Goal: Communication & Community: Answer question/provide support

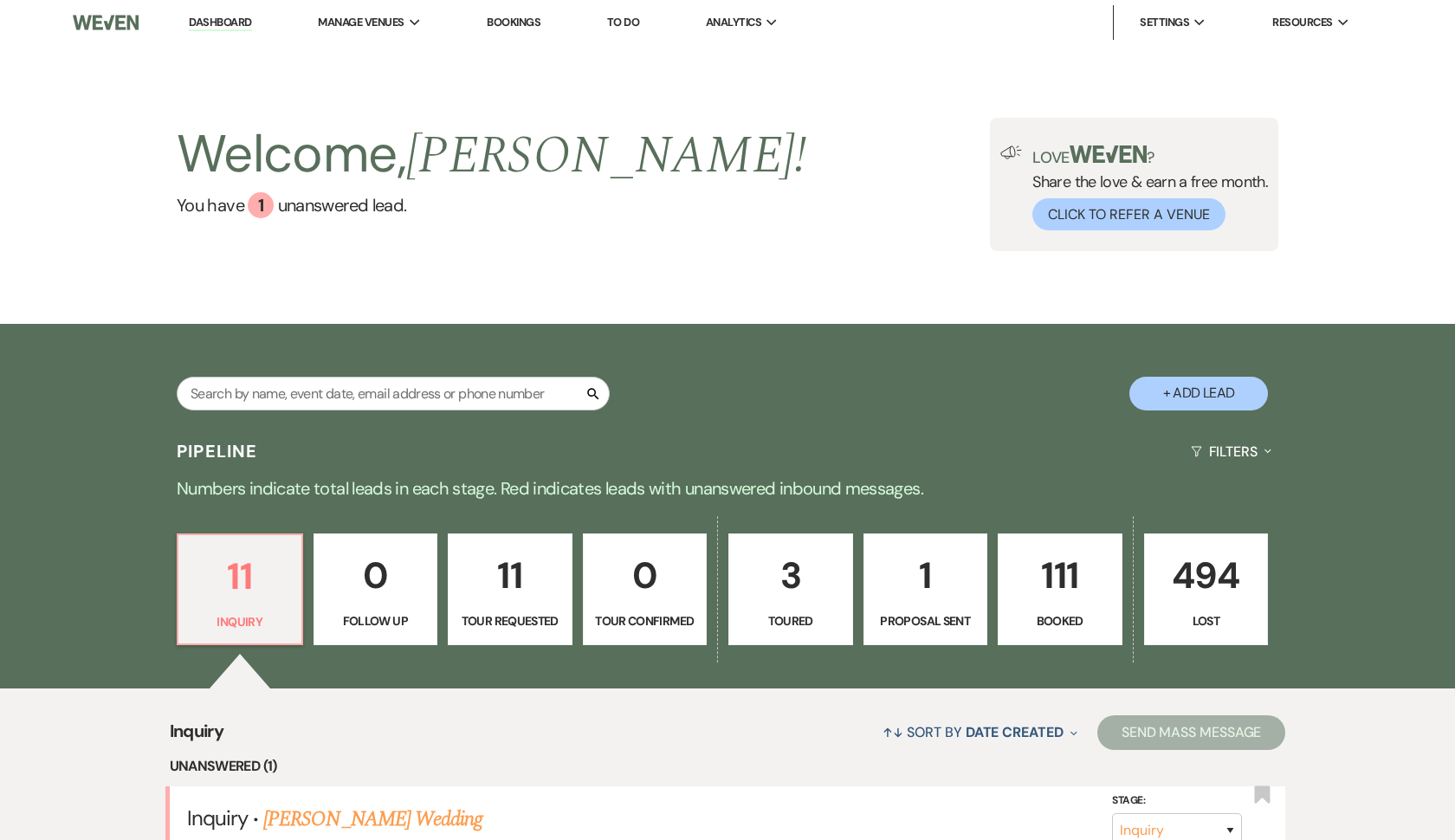
click at [442, 380] on input "text" at bounding box center [393, 393] width 433 height 34
type input "shack"
select select "8"
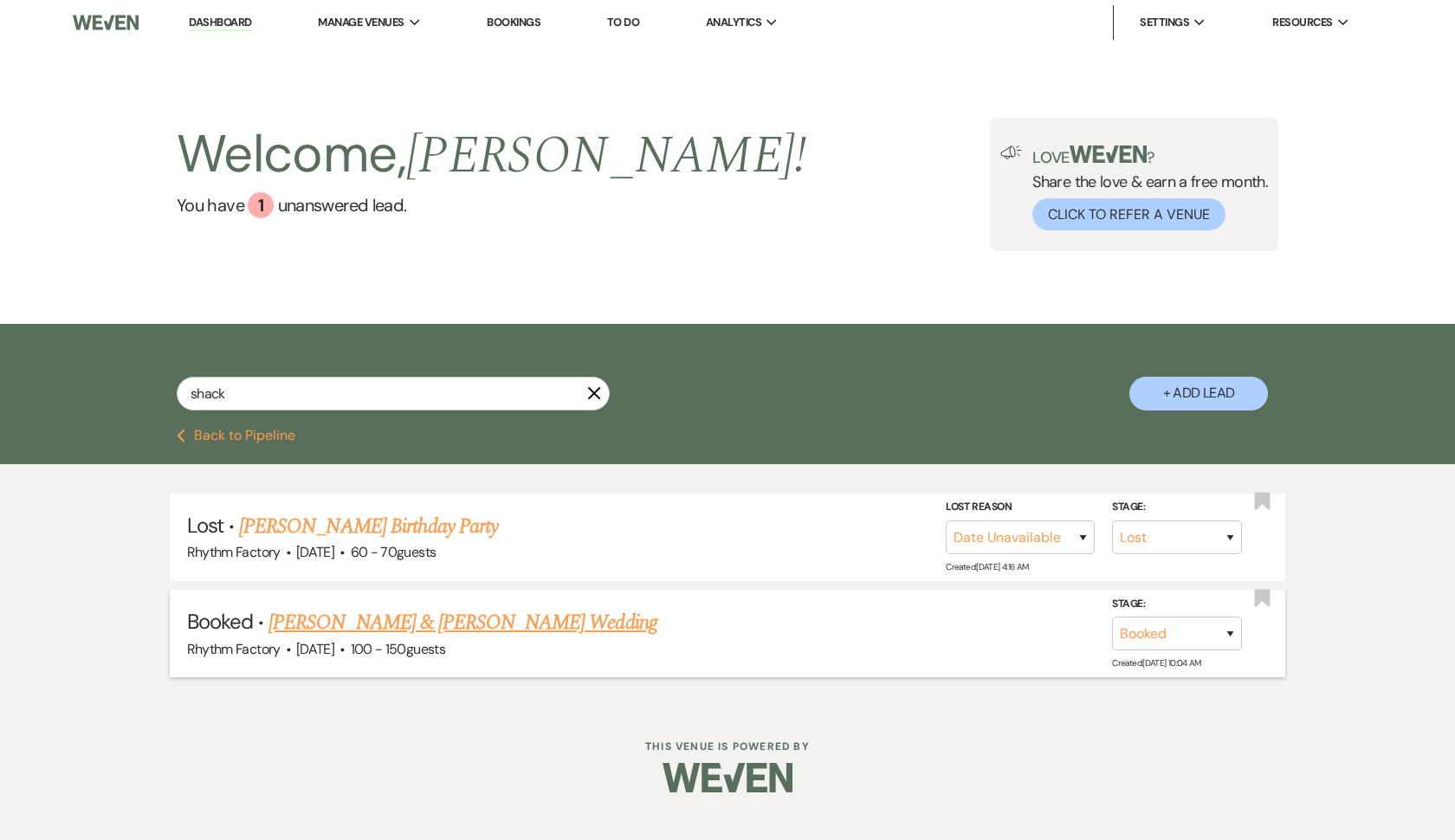
click at [313, 624] on link "[PERSON_NAME] & [PERSON_NAME] Wedding" at bounding box center [463, 622] width 389 height 31
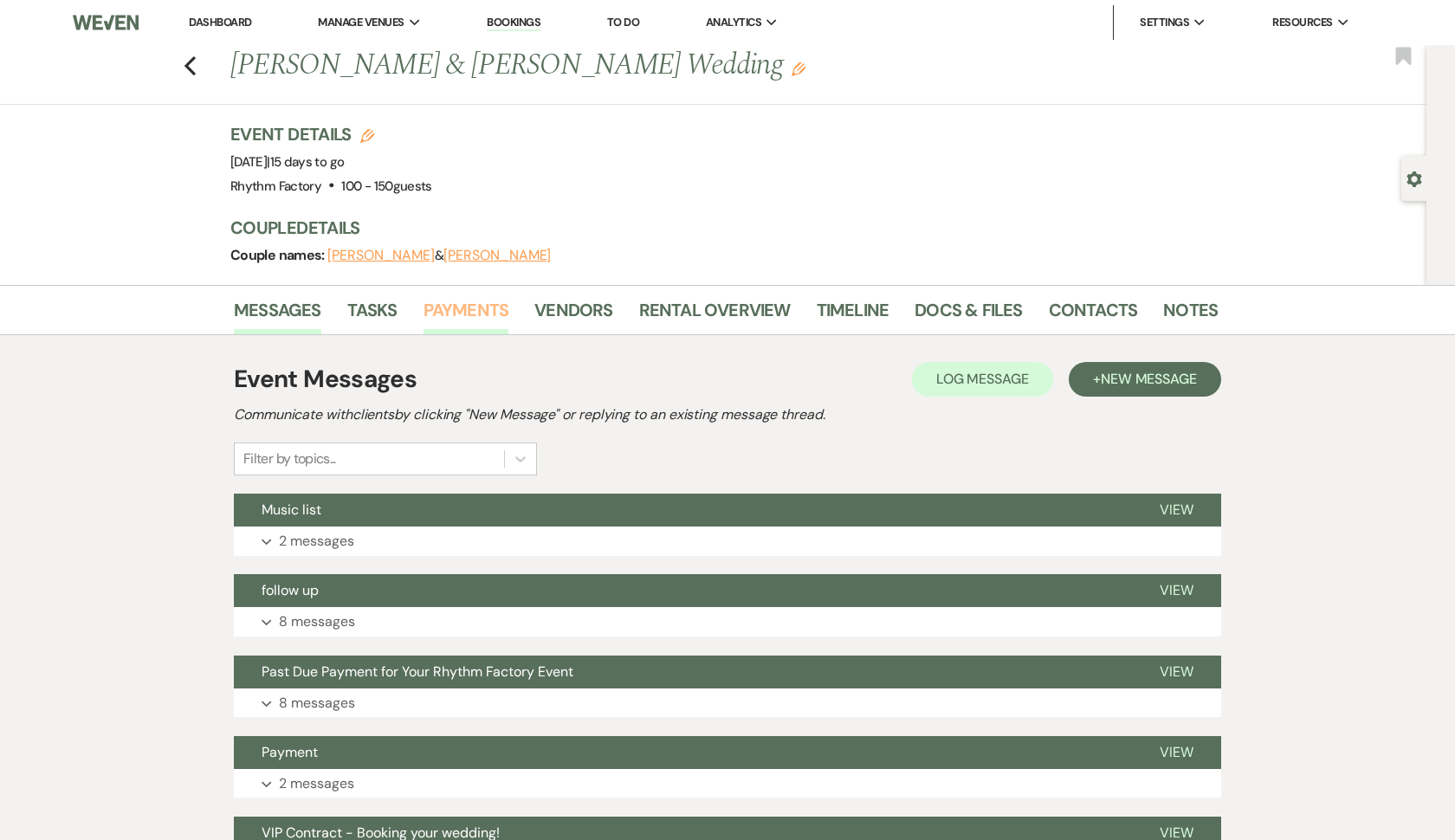
click at [478, 301] on link "Payments" at bounding box center [465, 315] width 86 height 38
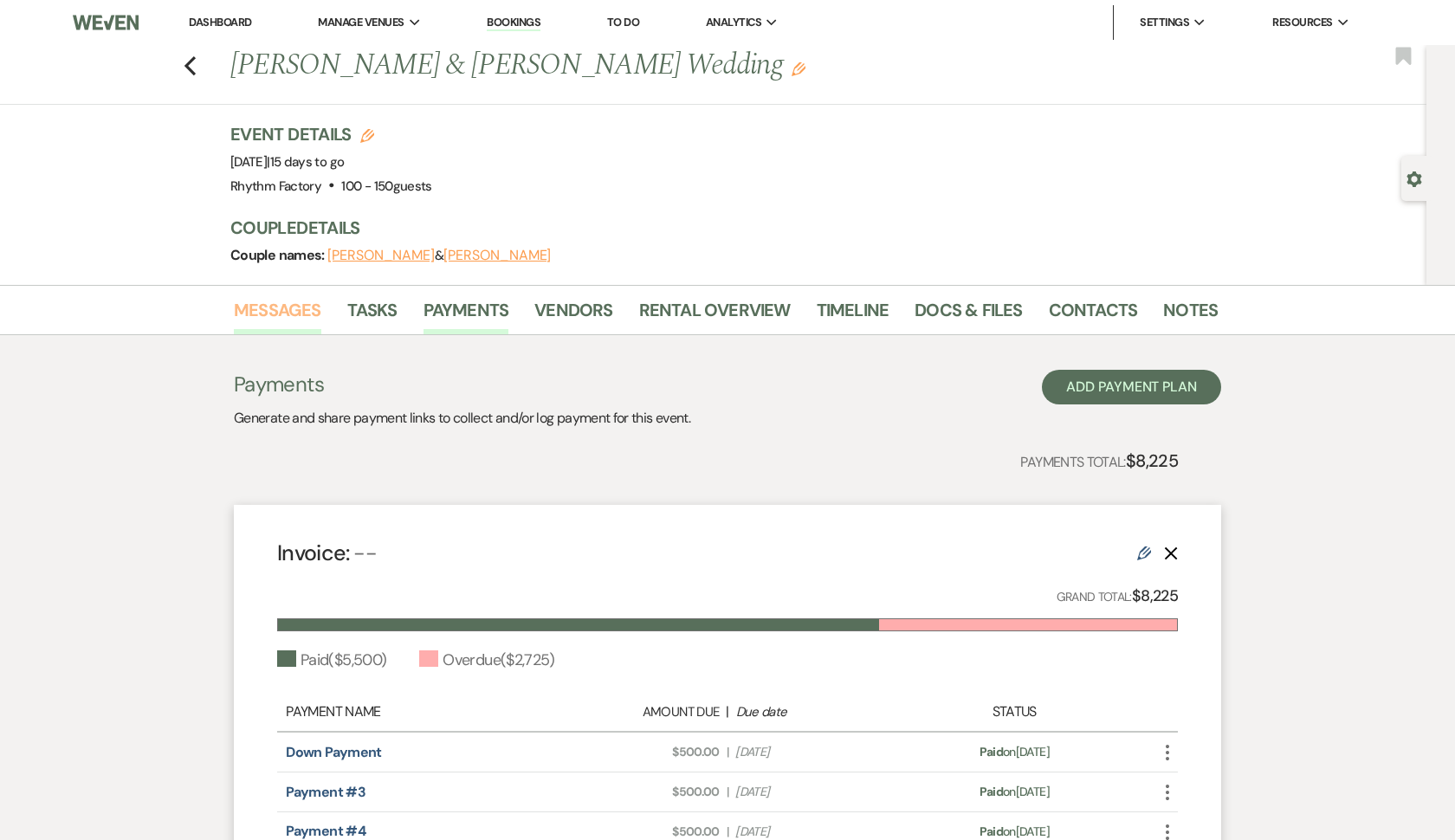
click at [307, 305] on link "Messages" at bounding box center [277, 315] width 88 height 38
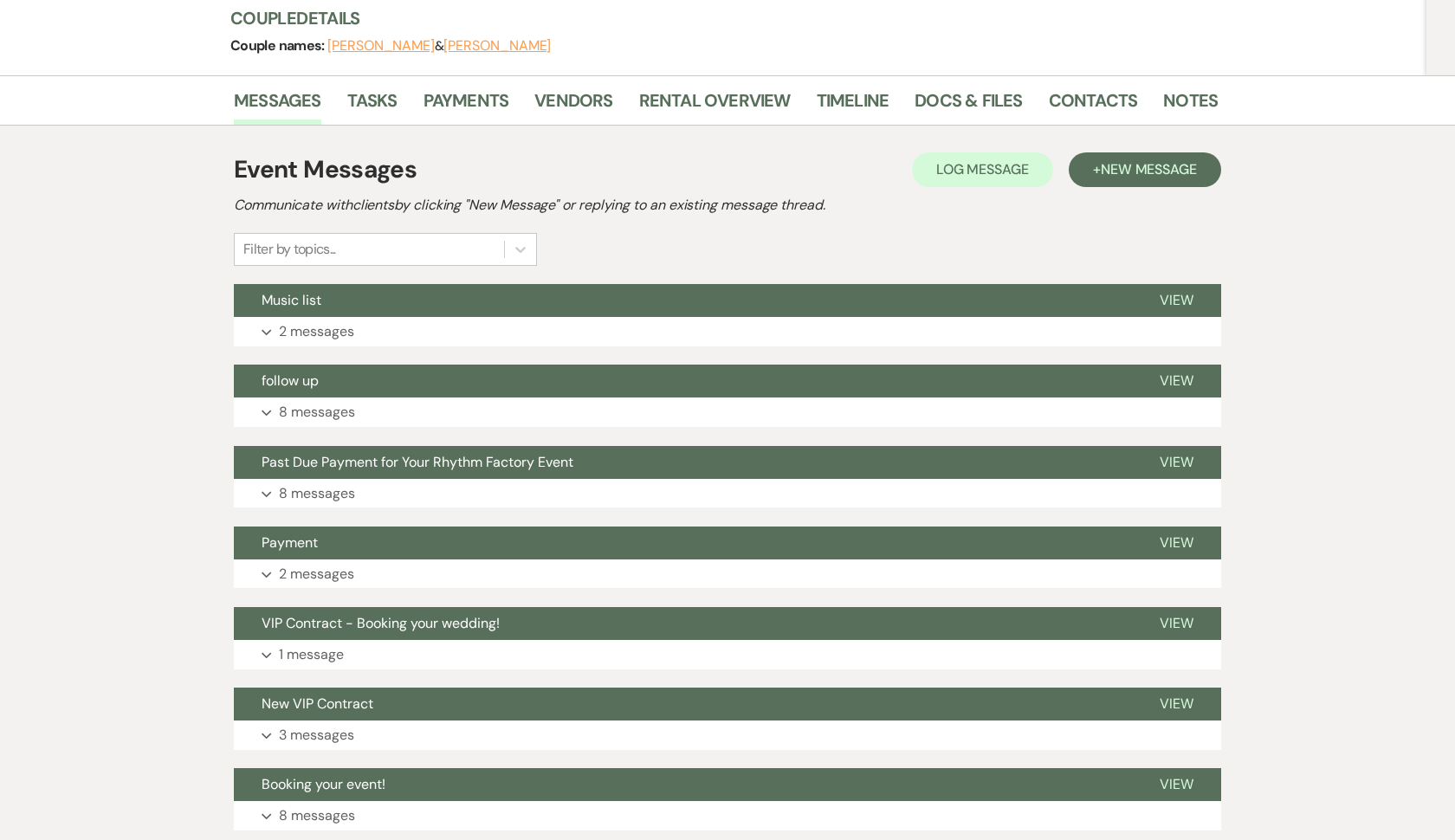
scroll to position [231, 0]
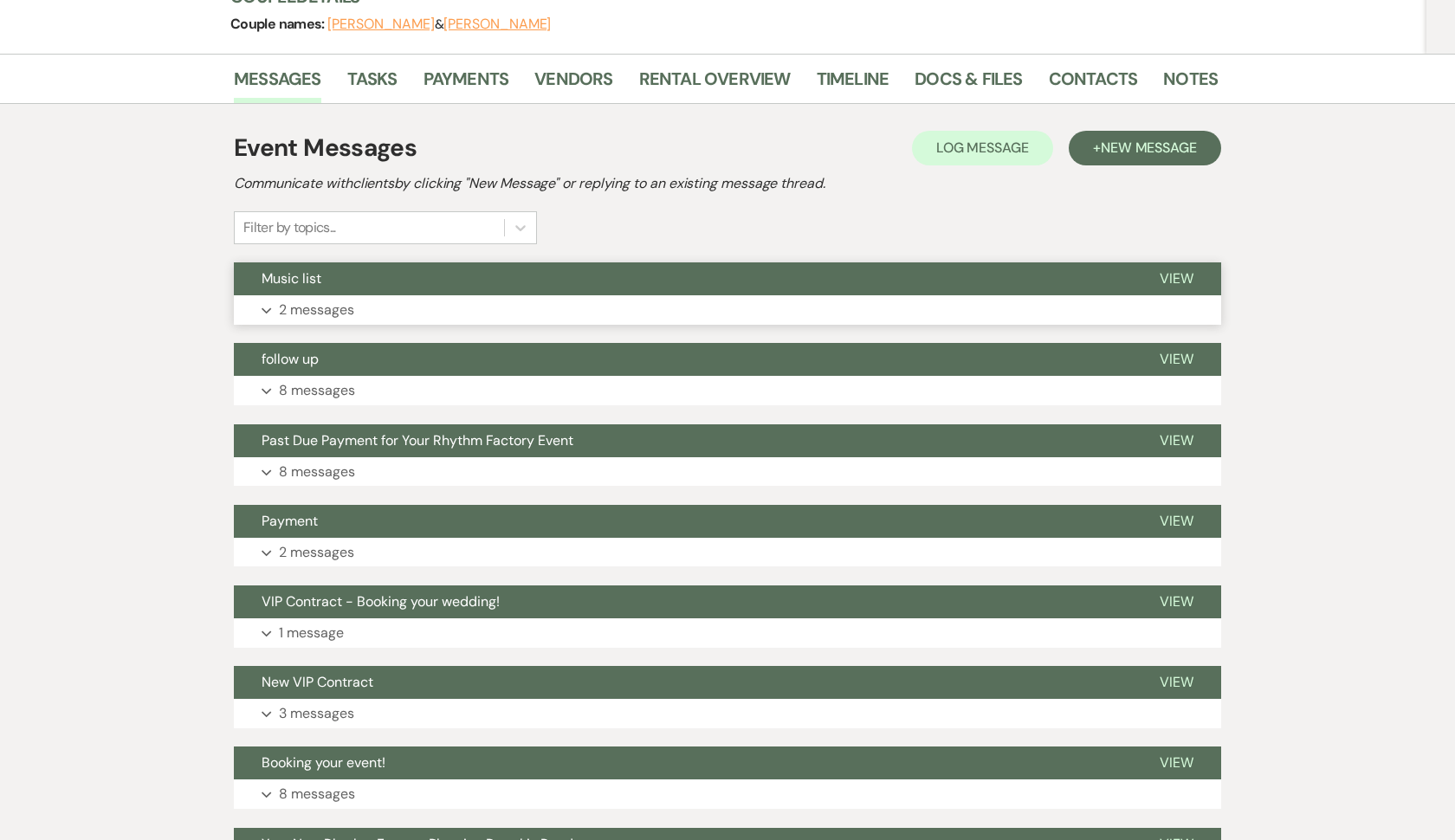
click at [316, 317] on p "2 messages" at bounding box center [316, 309] width 75 height 22
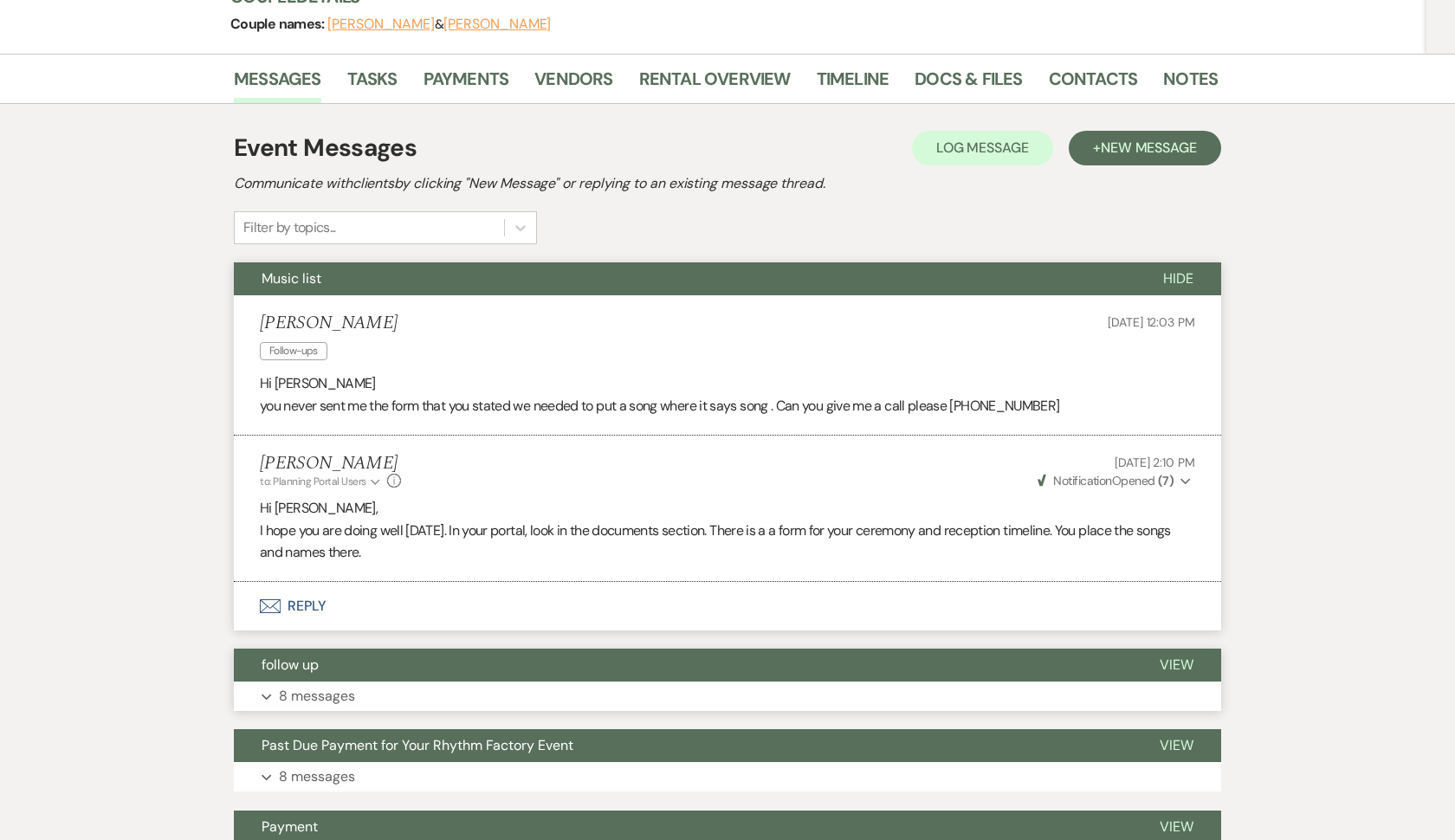
click at [351, 690] on p "8 messages" at bounding box center [316, 695] width 76 height 22
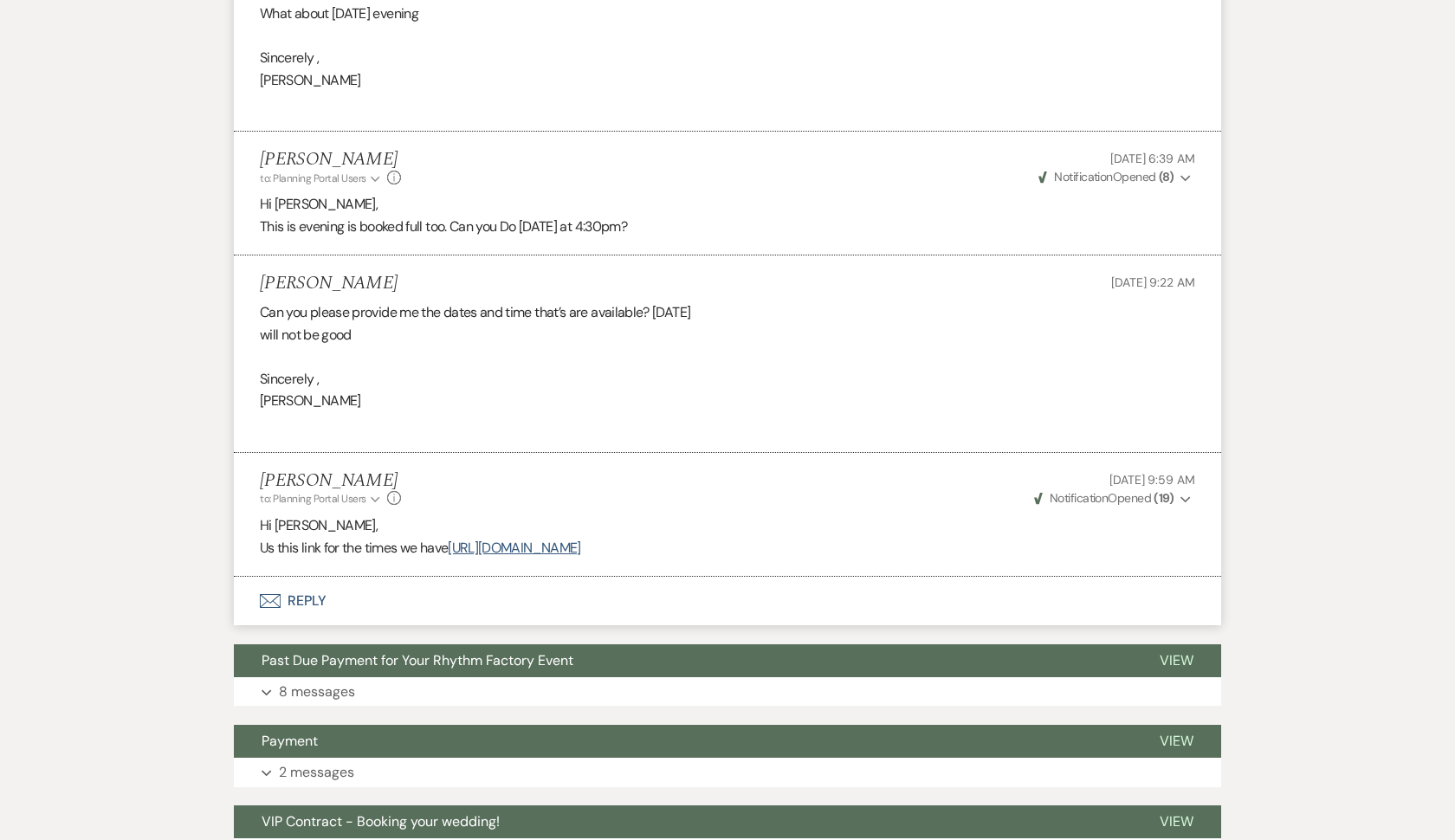
scroll to position [1599, 0]
click at [310, 679] on p "8 messages" at bounding box center [316, 690] width 76 height 22
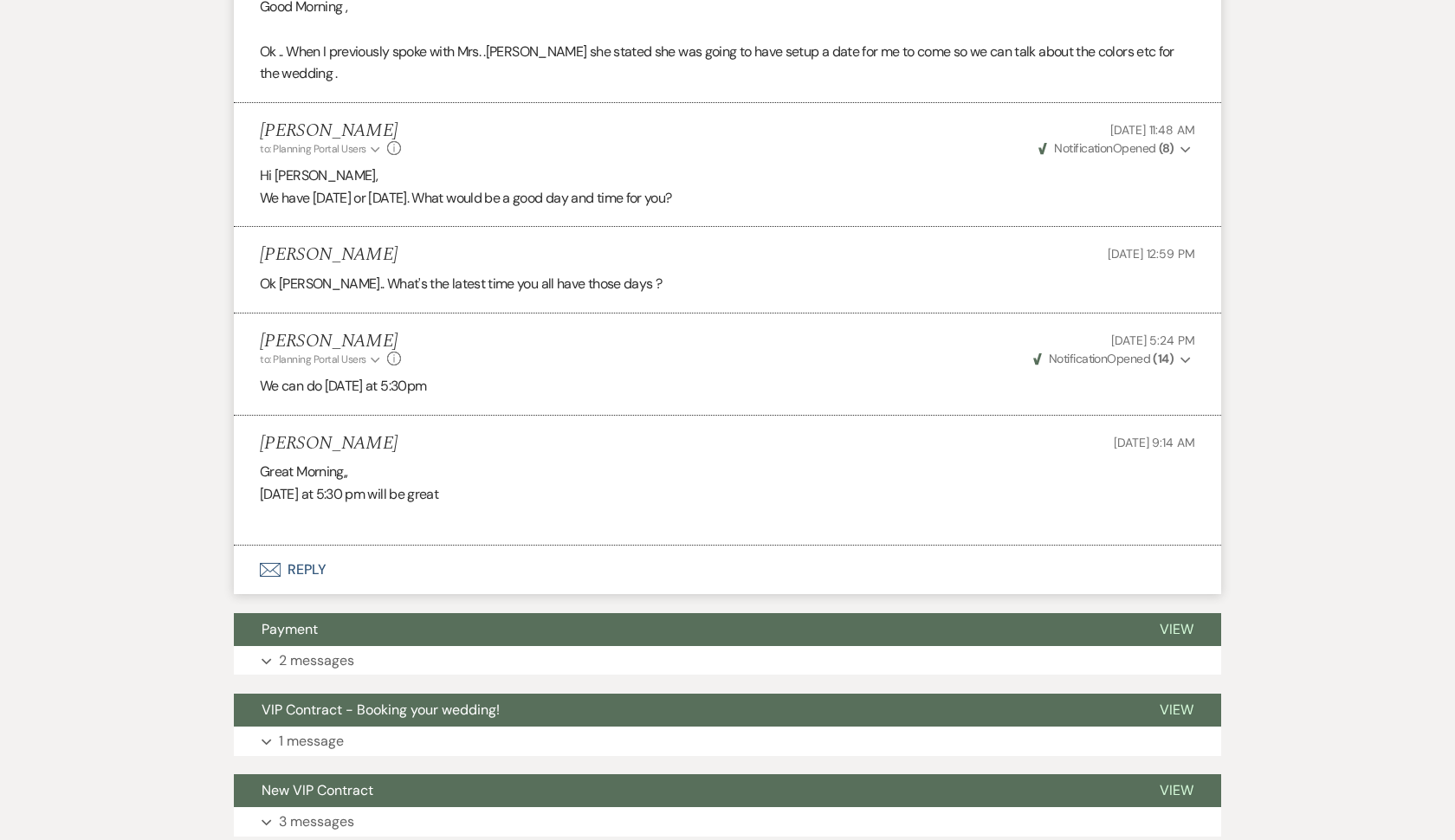
scroll to position [3135, 0]
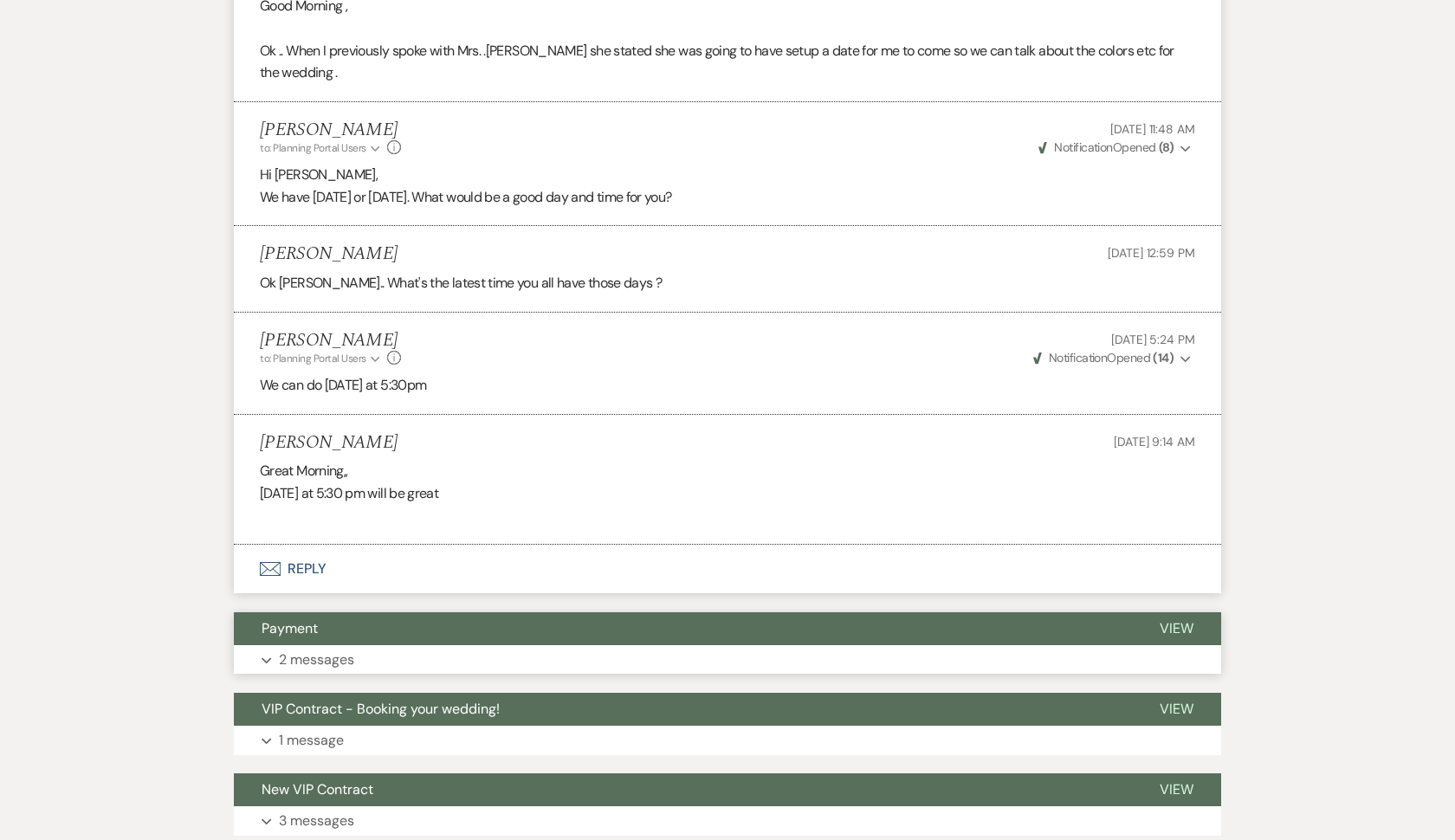
click at [313, 649] on p "2 messages" at bounding box center [316, 659] width 75 height 22
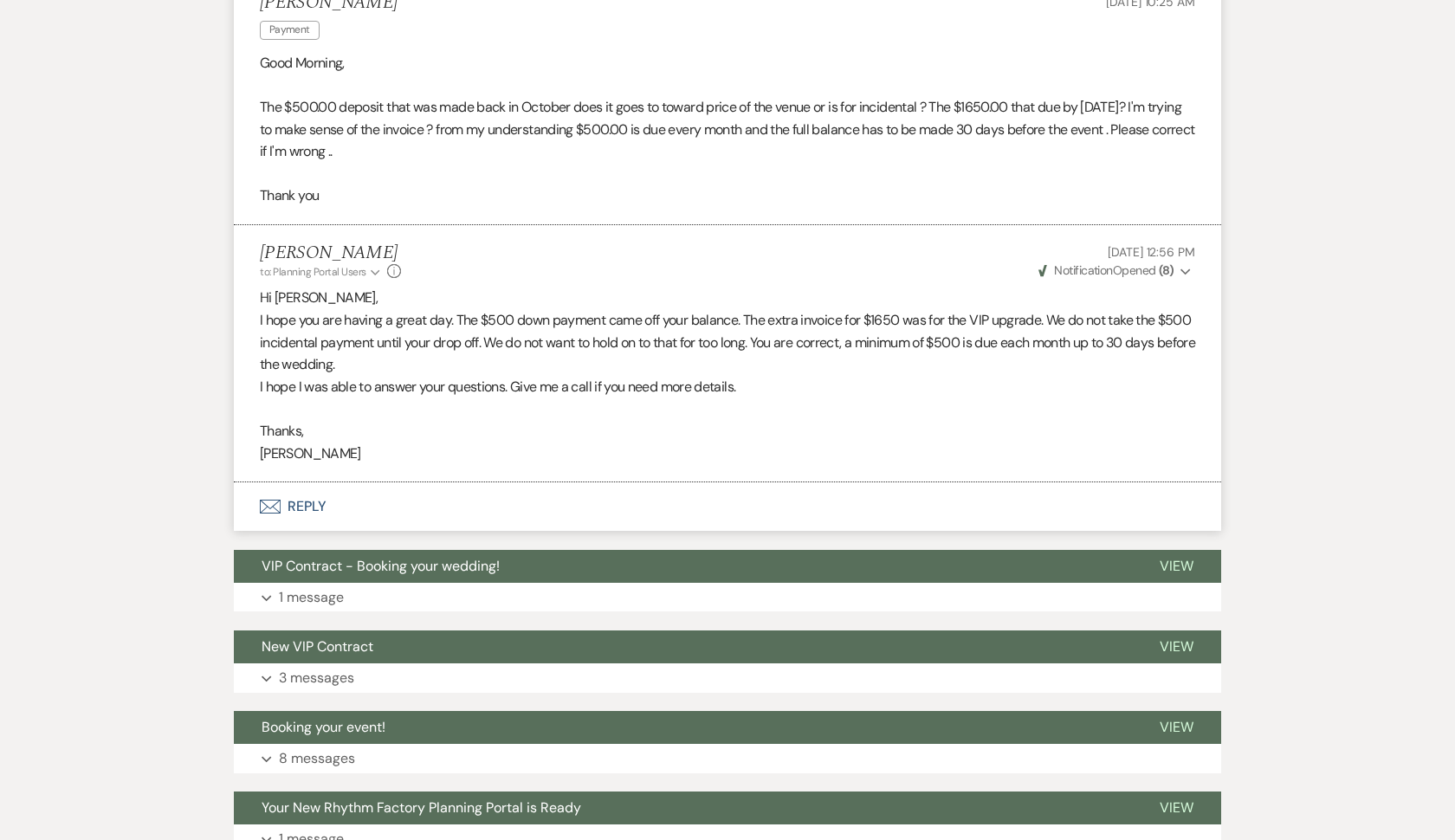
scroll to position [3827, 0]
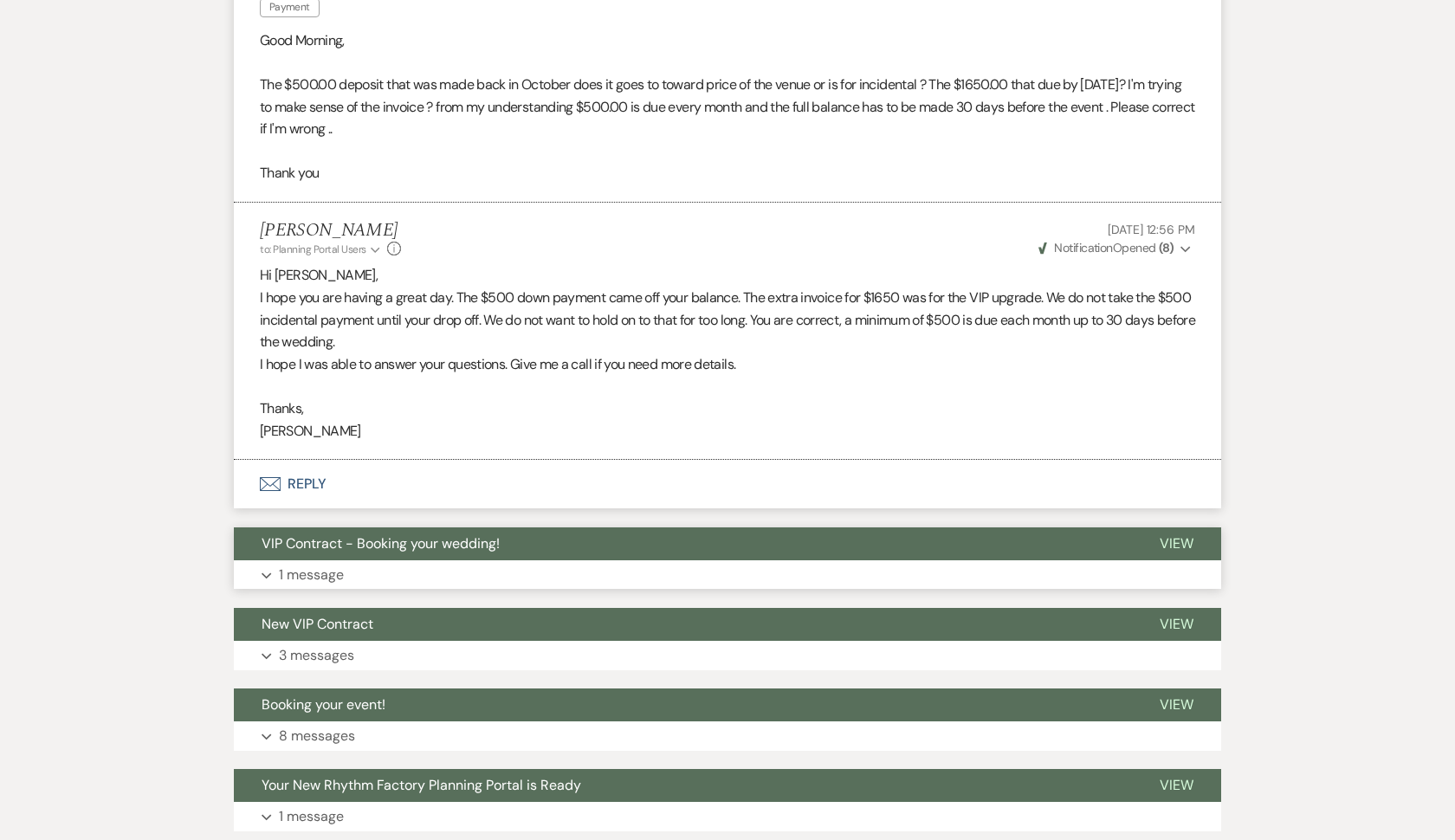
click at [332, 563] on p "1 message" at bounding box center [312, 574] width 65 height 22
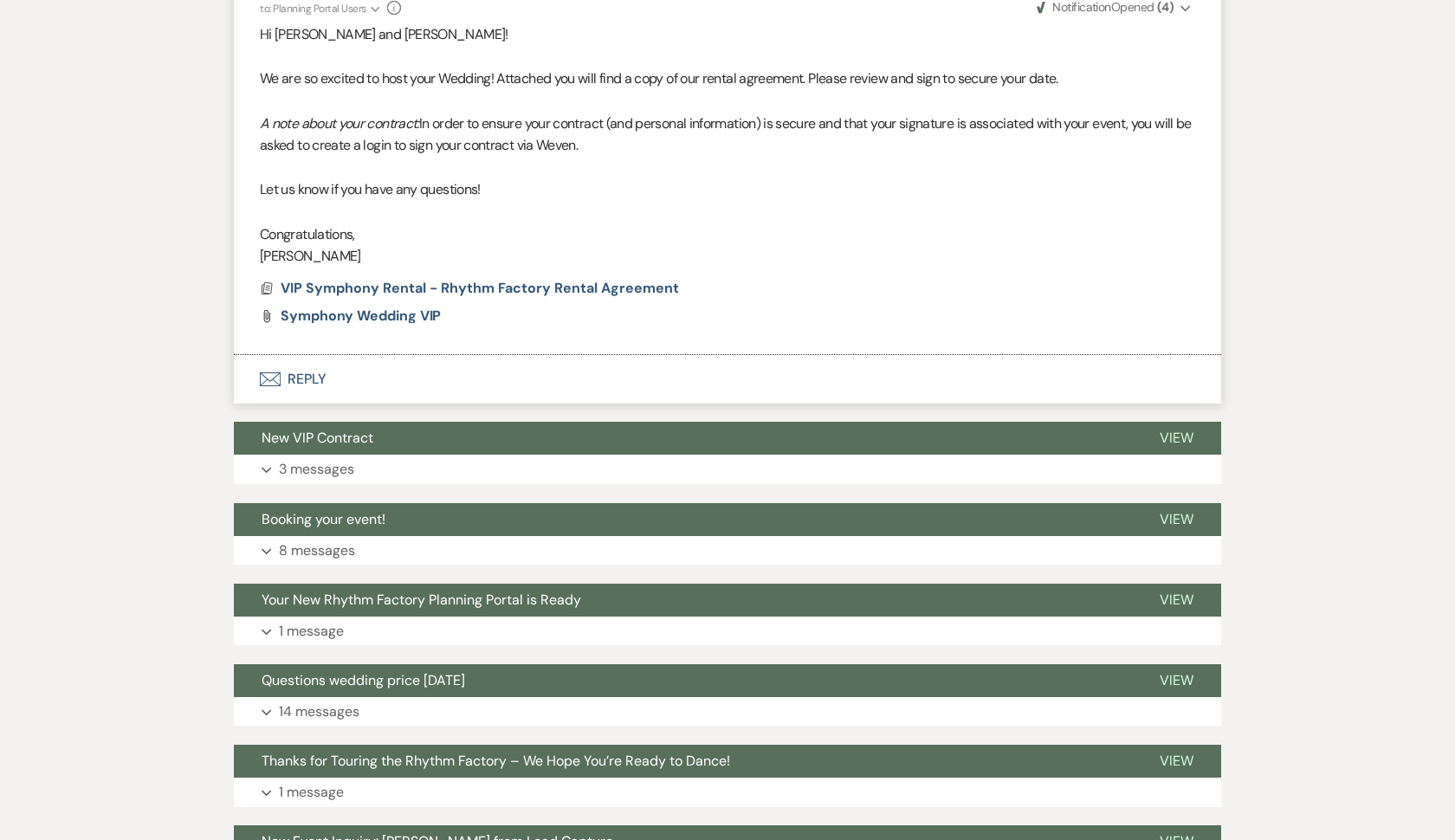
scroll to position [4429, 0]
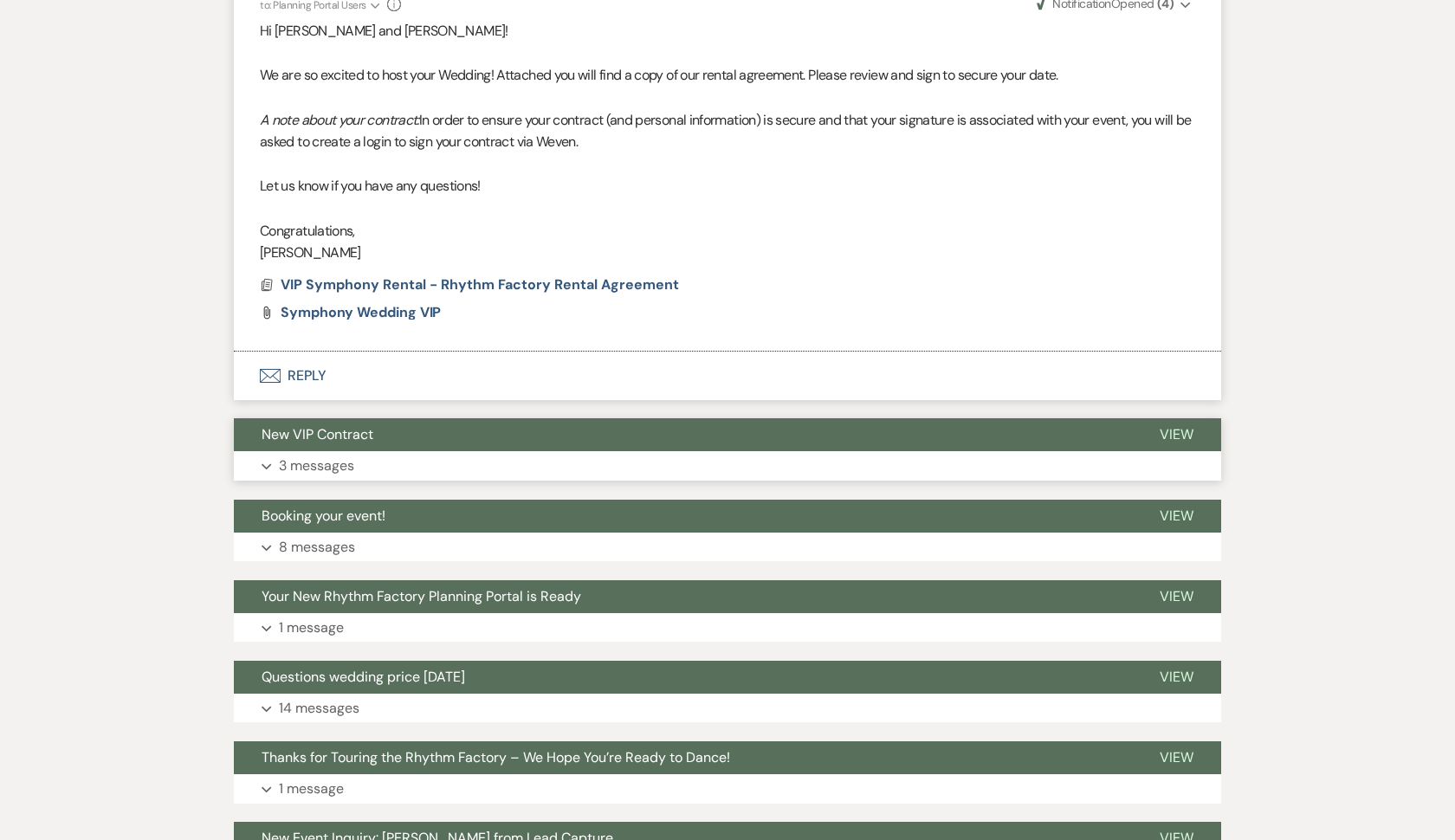
click at [333, 455] on p "3 messages" at bounding box center [316, 465] width 75 height 22
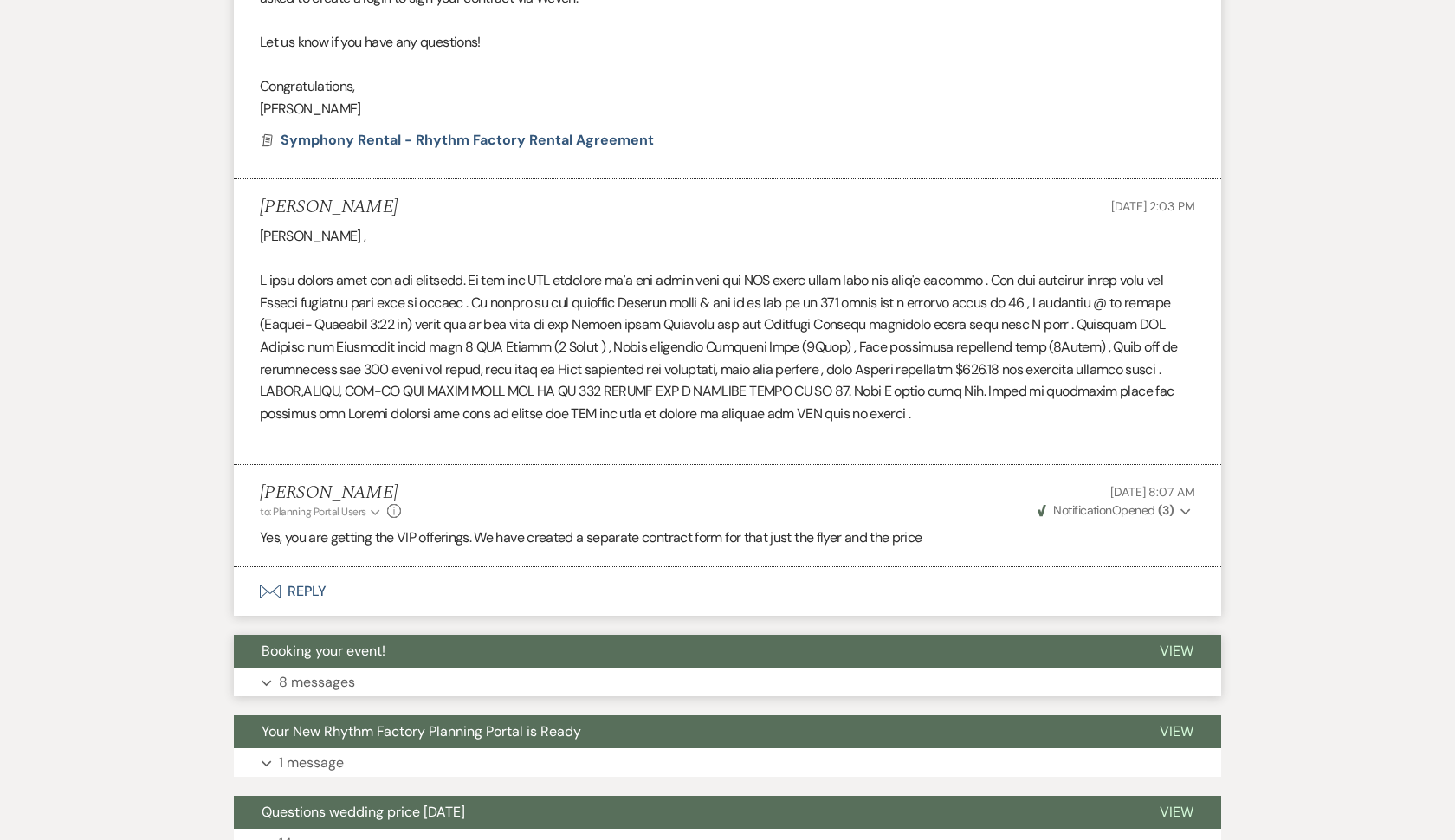
scroll to position [5072, 0]
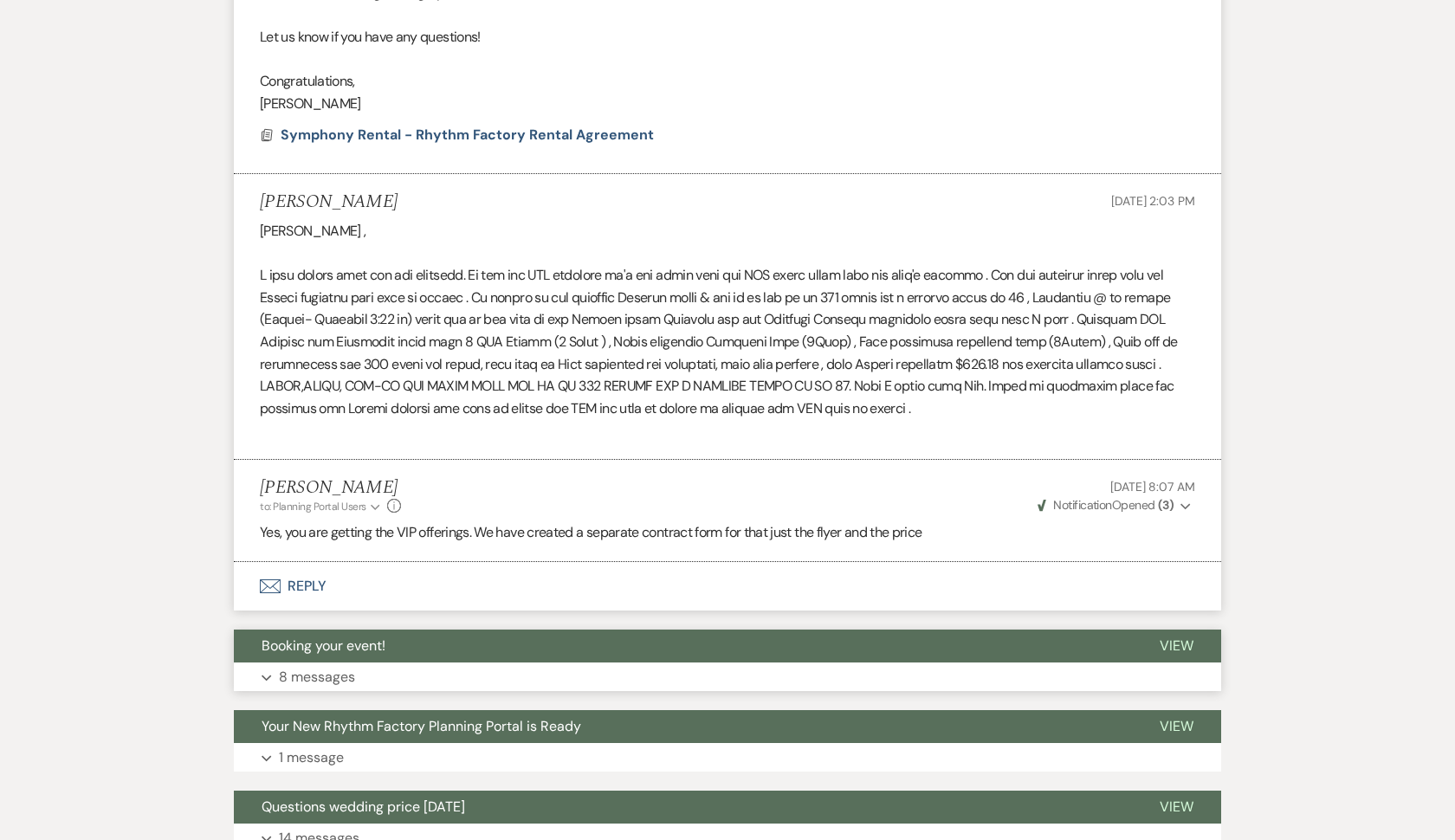
click at [309, 666] on p "8 messages" at bounding box center [316, 677] width 76 height 22
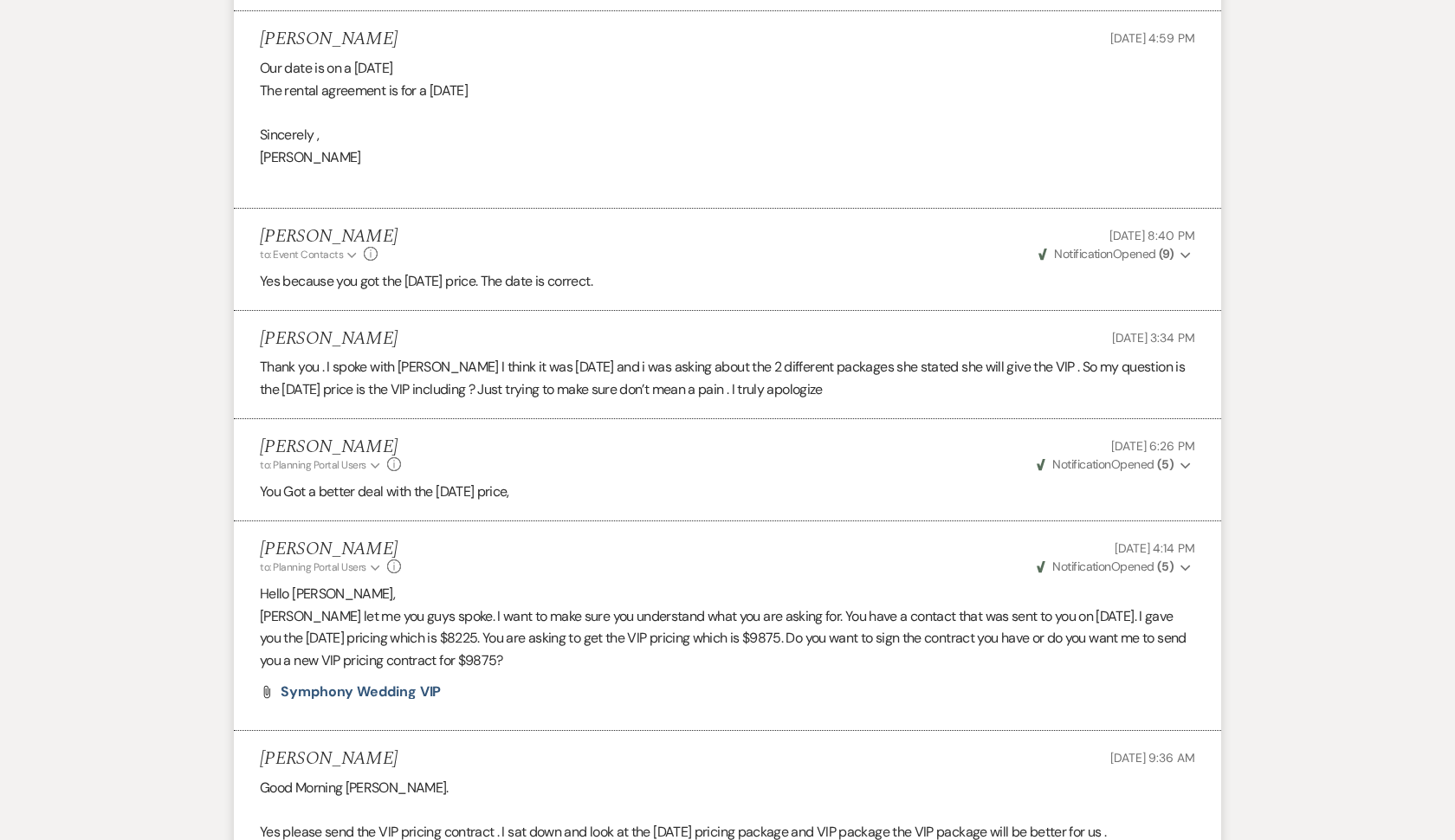
scroll to position [6089, 0]
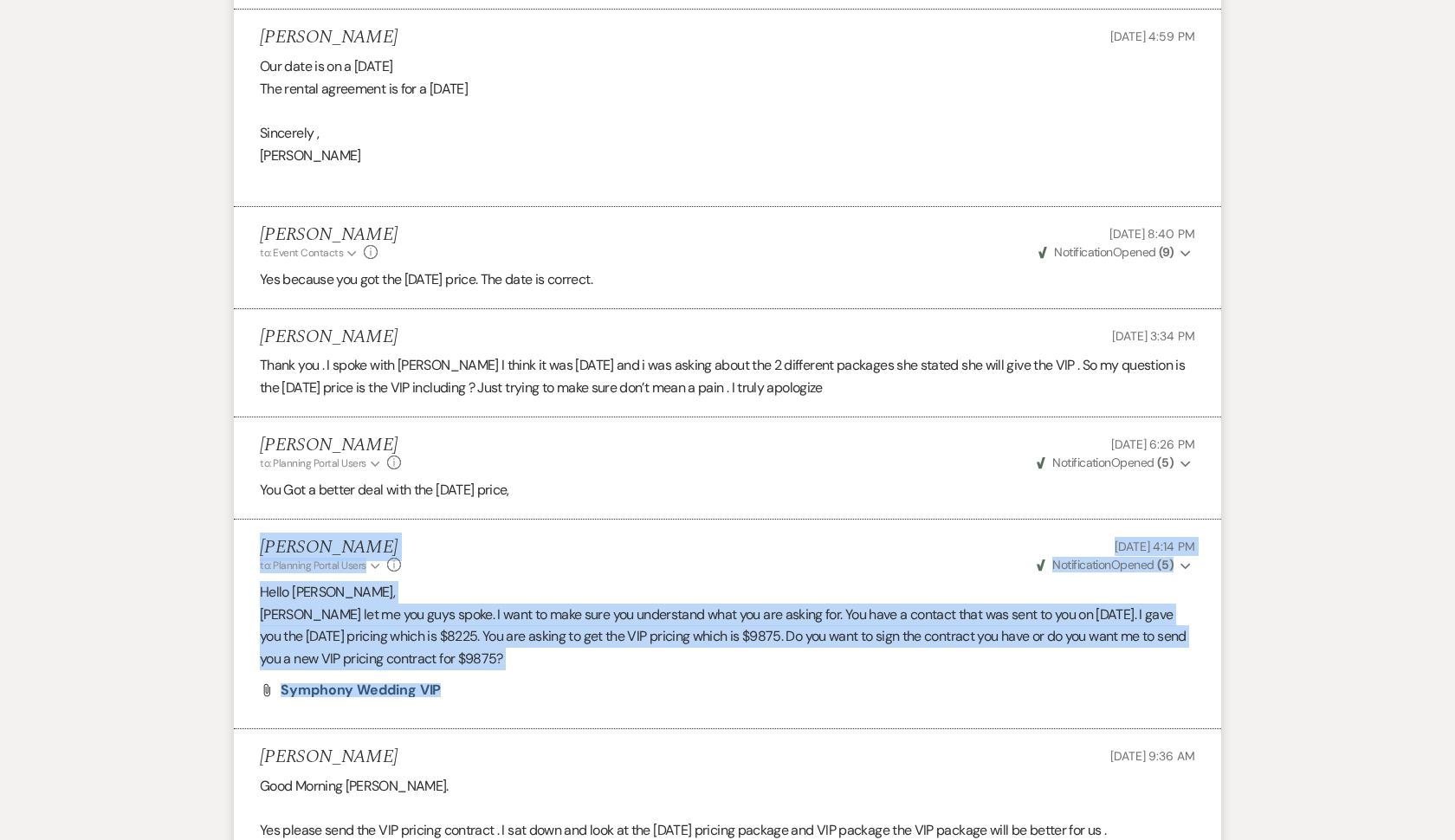
drag, startPoint x: 261, startPoint y: 451, endPoint x: 1289, endPoint y: 625, distance: 1042.6
click at [961, 519] on li "[PERSON_NAME] to: Planning Portal Users Expand Info [DATE] 4:14 PM Weven Check …" at bounding box center [727, 624] width 988 height 210
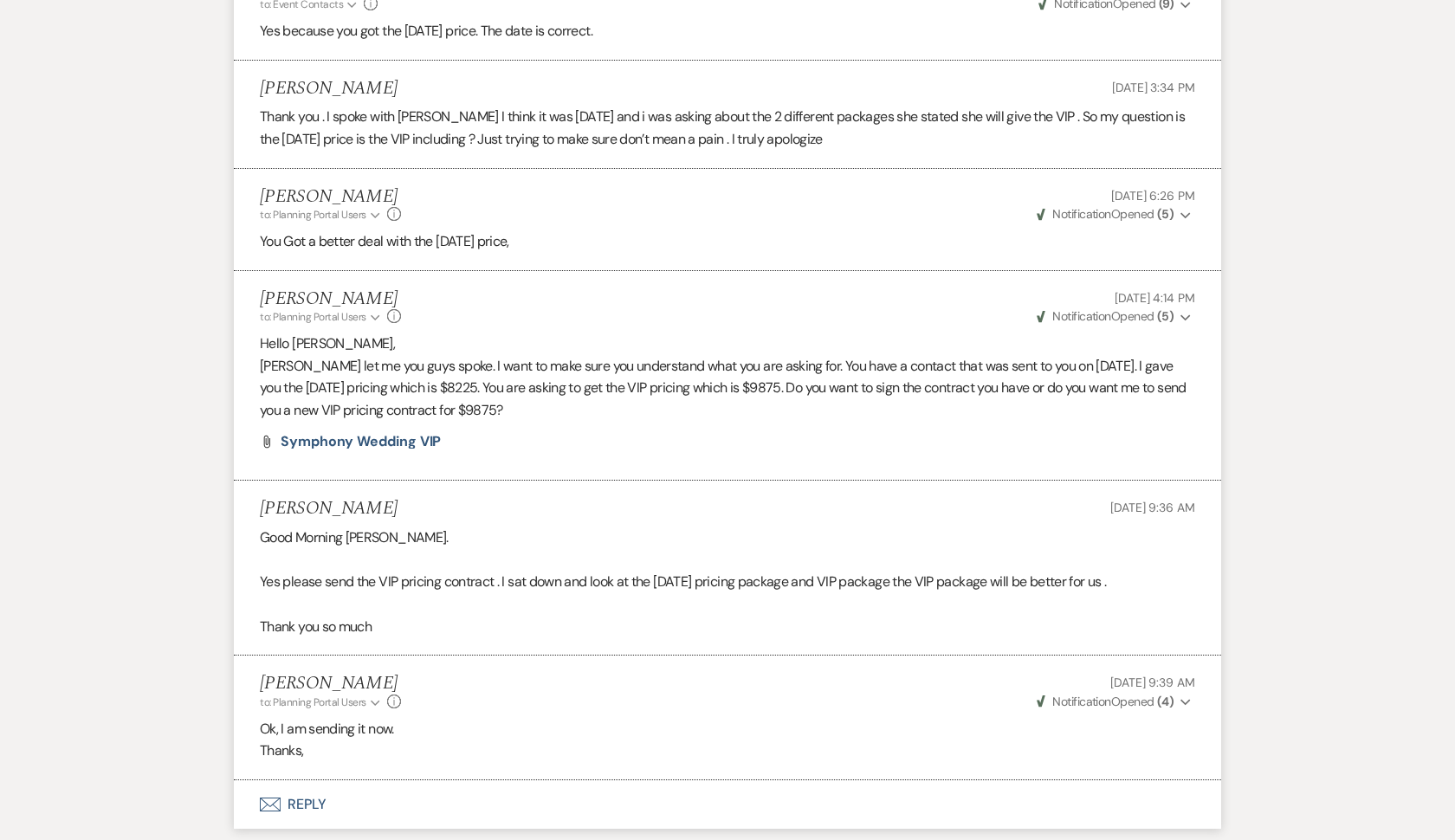
scroll to position [6345, 0]
